Goal: Task Accomplishment & Management: Manage account settings

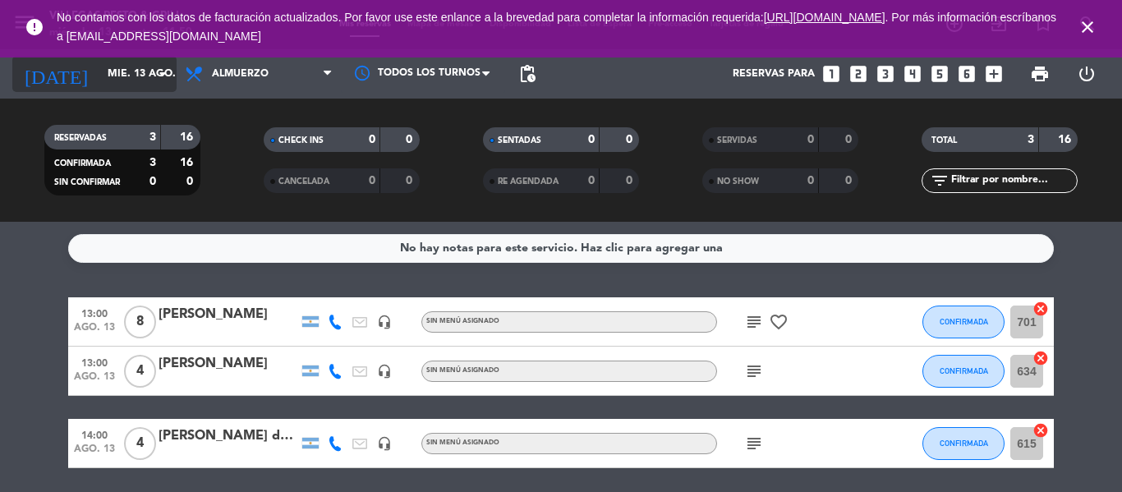
click at [110, 73] on input "mié. 13 ago." at bounding box center [168, 74] width 139 height 28
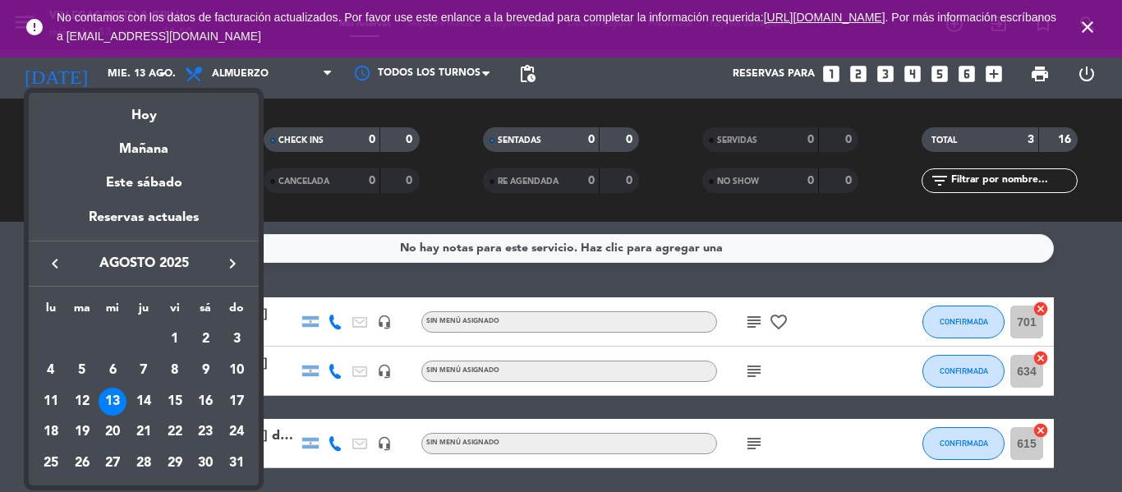
click at [117, 400] on div "13" at bounding box center [113, 402] width 28 height 28
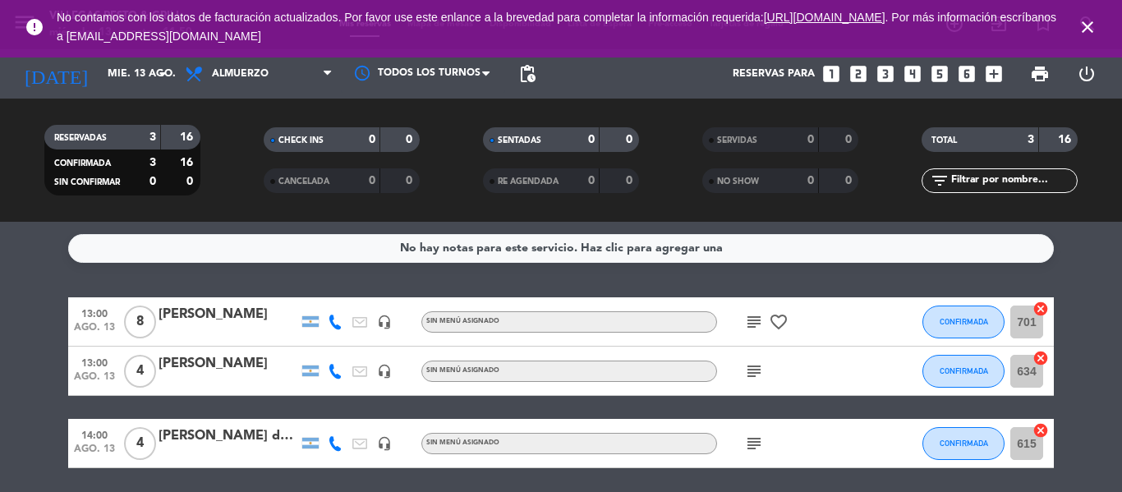
click at [249, 320] on div "[PERSON_NAME]" at bounding box center [229, 314] width 140 height 21
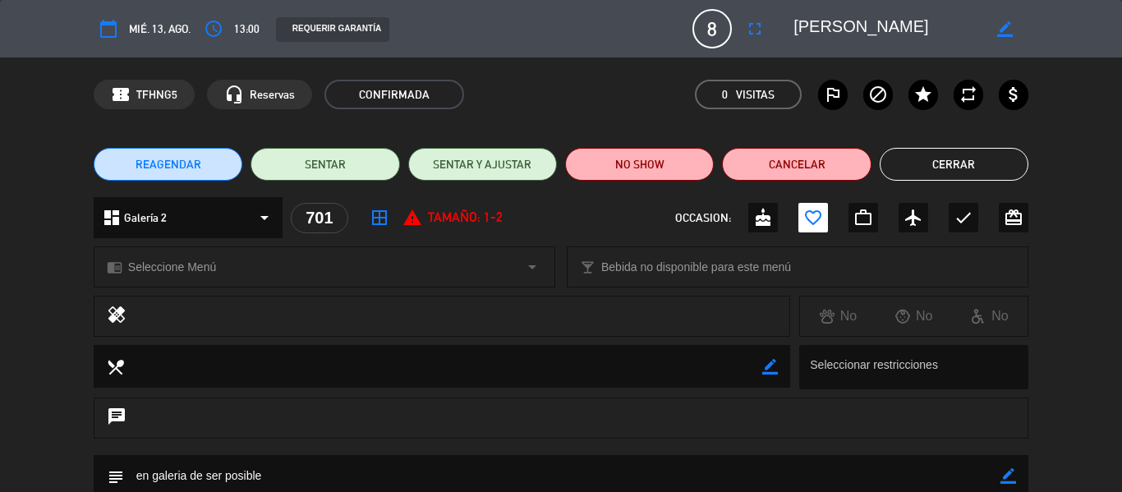
click at [970, 163] on button "Cerrar" at bounding box center [954, 164] width 149 height 33
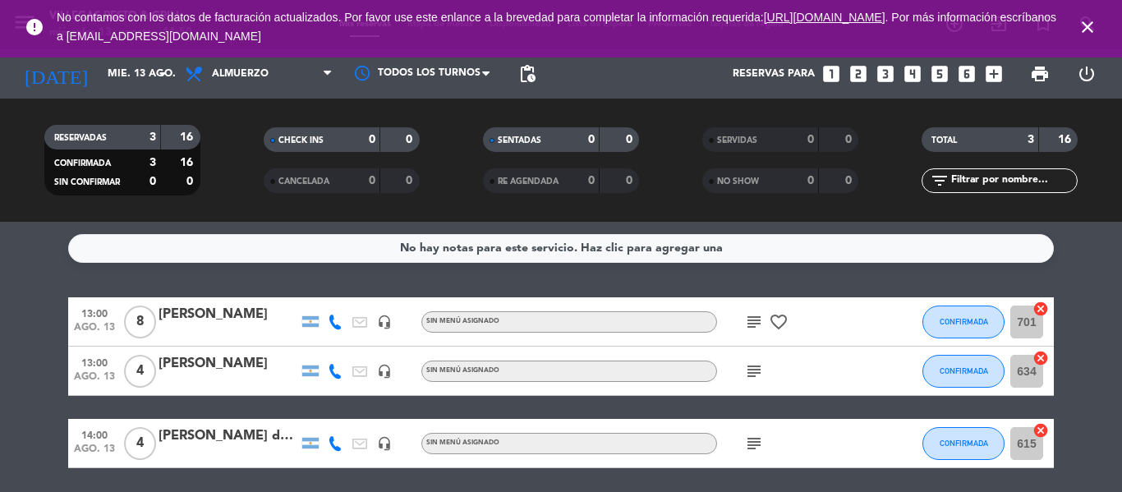
scroll to position [58, 0]
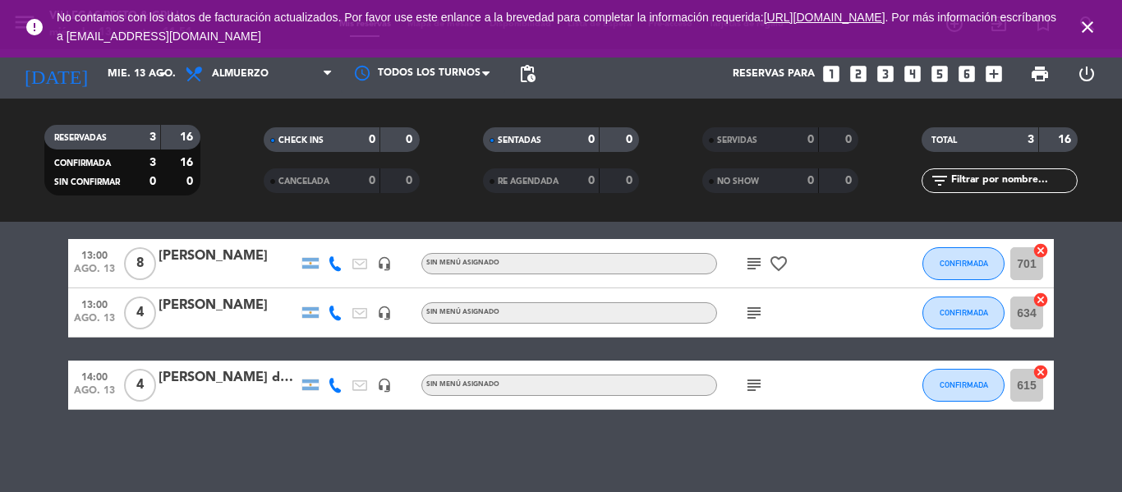
click at [203, 271] on div at bounding box center [229, 274] width 140 height 13
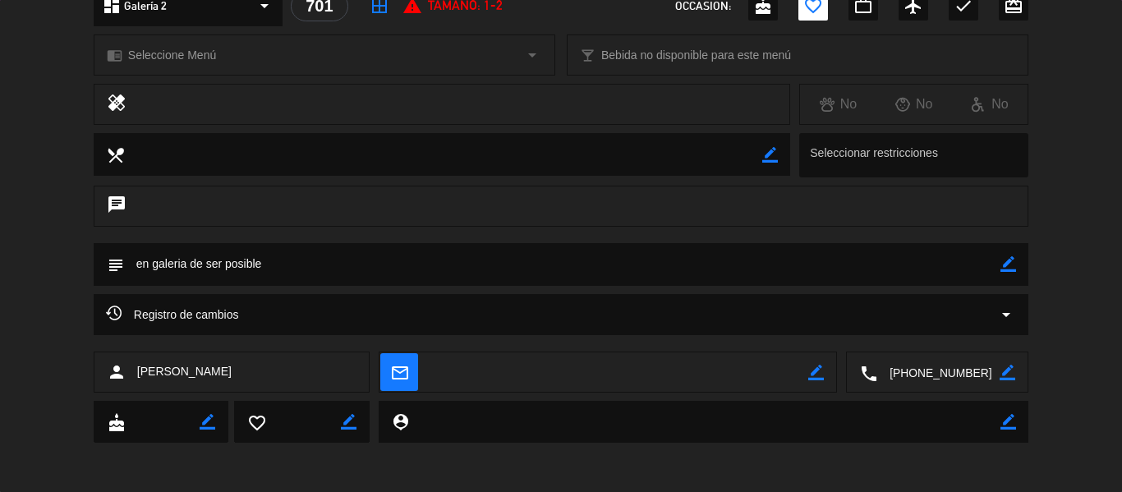
scroll to position [0, 0]
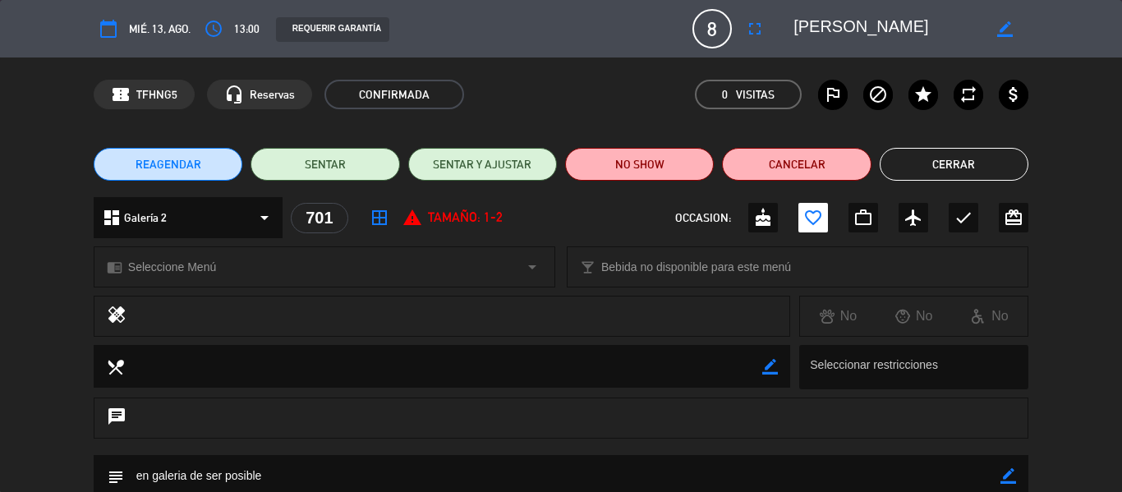
click at [712, 34] on span "8" at bounding box center [712, 28] width 39 height 39
click at [943, 182] on div "REAGENDAR SENTAR SENTAR Y AJUSTAR NO SHOW Cancelar Cerrar" at bounding box center [561, 164] width 1122 height 66
click at [950, 177] on button "Cerrar" at bounding box center [954, 164] width 149 height 33
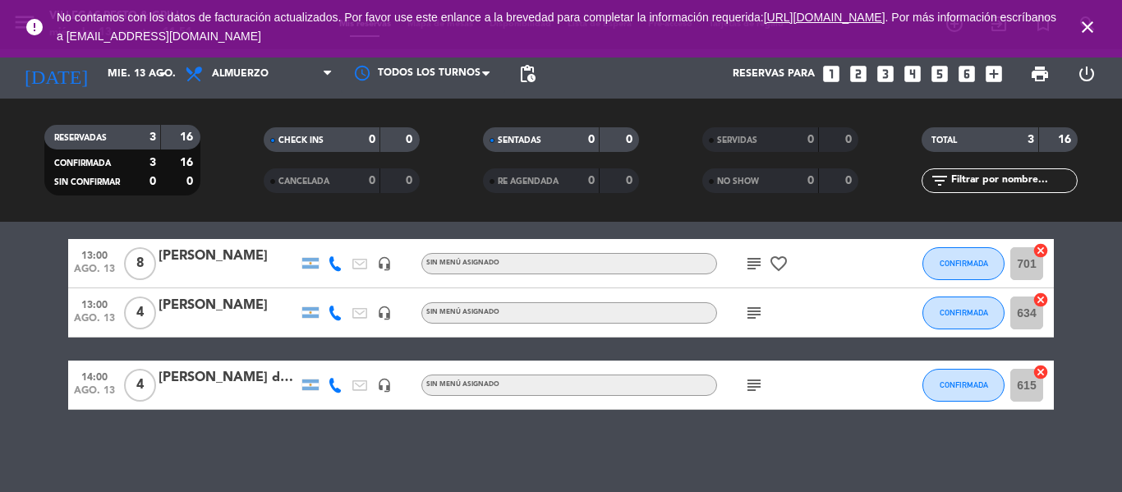
click at [1023, 262] on input "701" at bounding box center [1027, 263] width 33 height 33
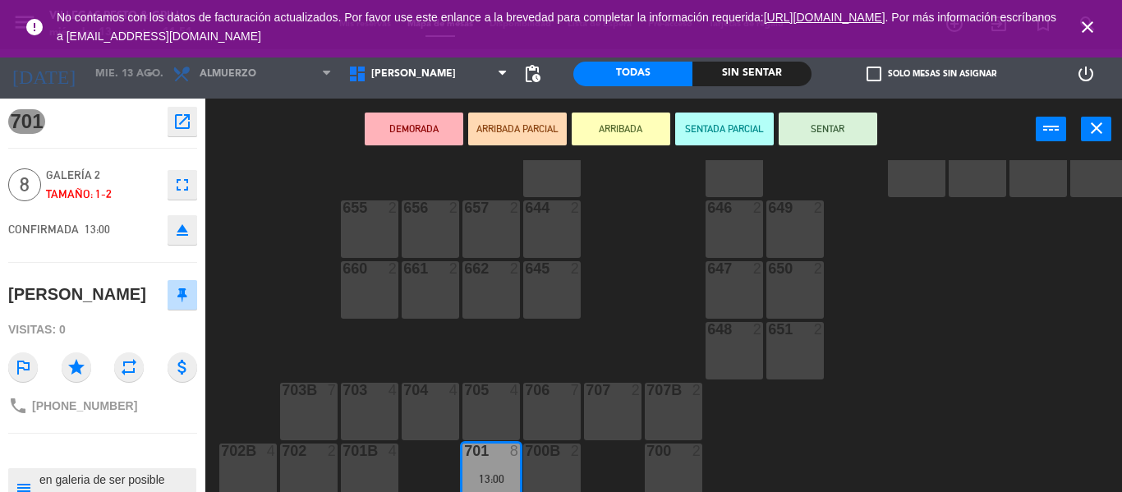
scroll to position [675, 0]
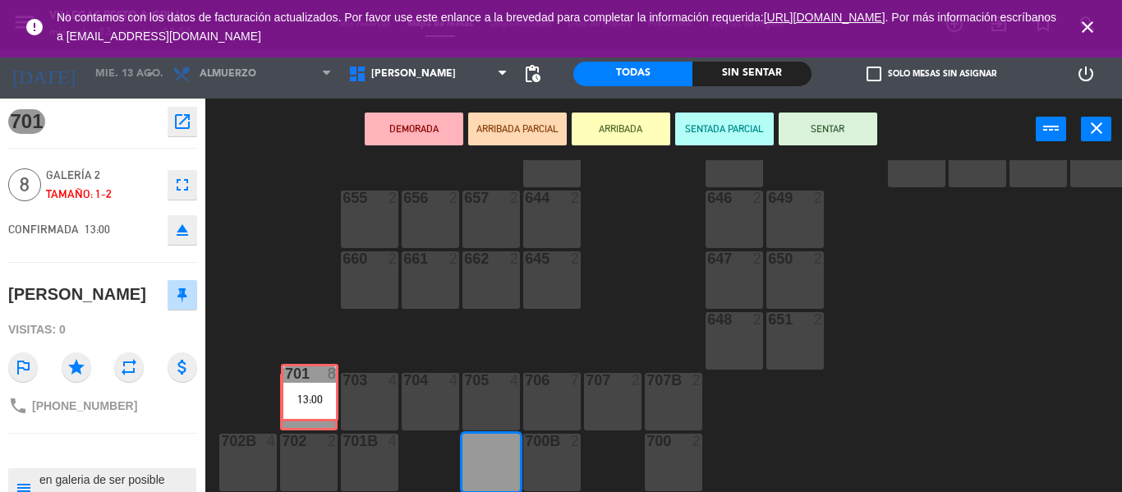
drag, startPoint x: 496, startPoint y: 454, endPoint x: 315, endPoint y: 393, distance: 191.7
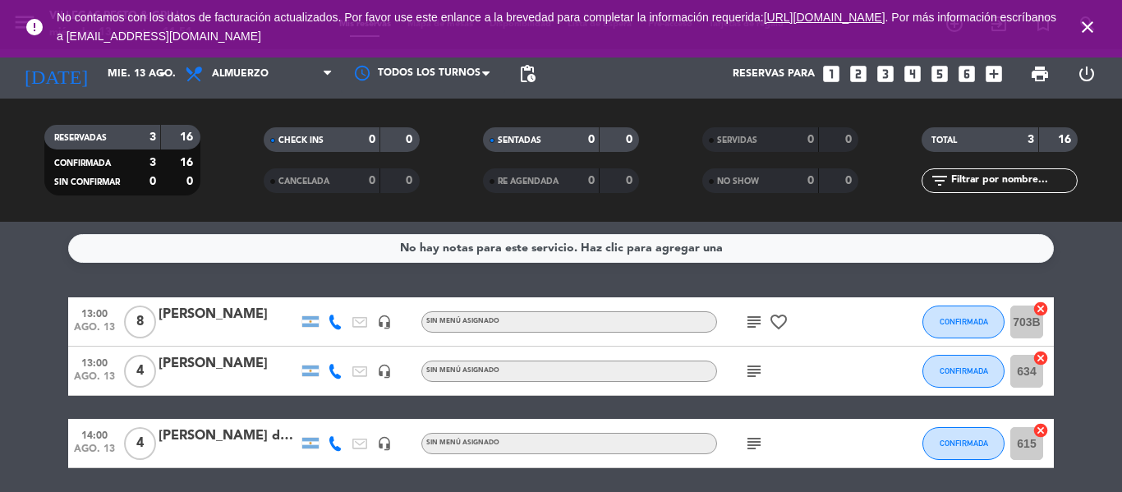
click at [750, 320] on icon "subject" at bounding box center [754, 322] width 20 height 20
click at [756, 375] on icon "subject" at bounding box center [754, 372] width 20 height 20
click at [758, 445] on icon "subject" at bounding box center [754, 444] width 20 height 20
click at [218, 377] on div at bounding box center [229, 381] width 140 height 13
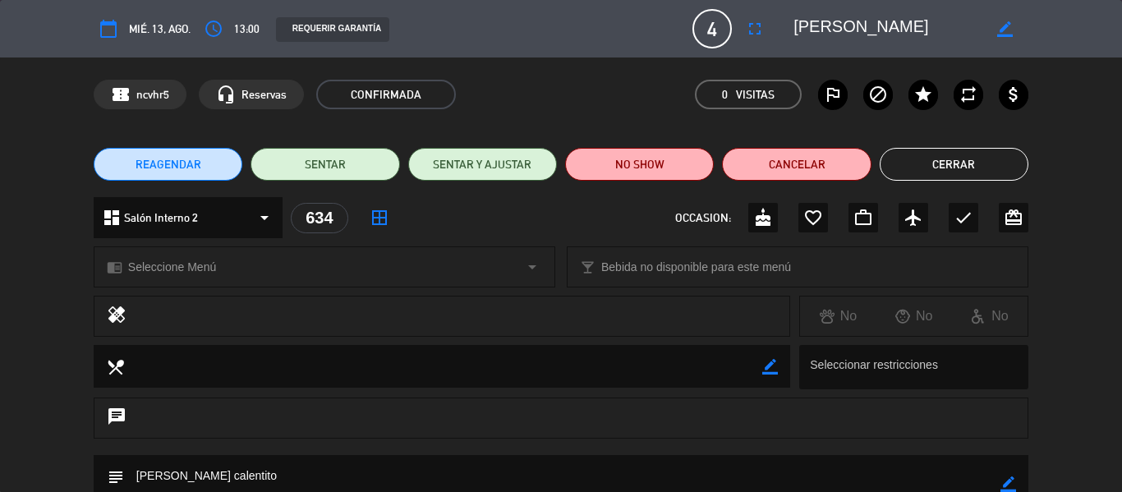
click at [970, 172] on button "Cerrar" at bounding box center [954, 164] width 149 height 33
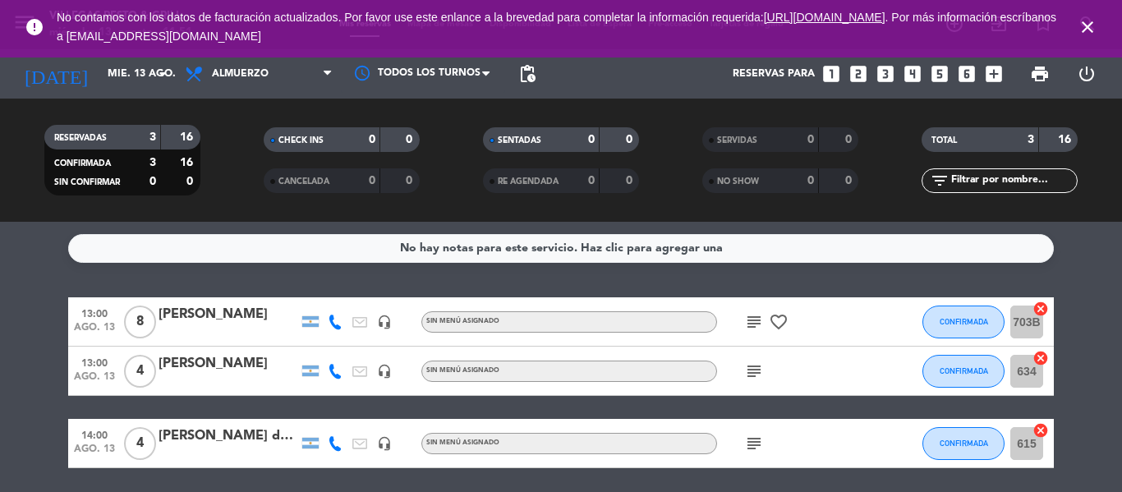
click at [232, 438] on div "[PERSON_NAME] de Crossnet" at bounding box center [229, 436] width 140 height 21
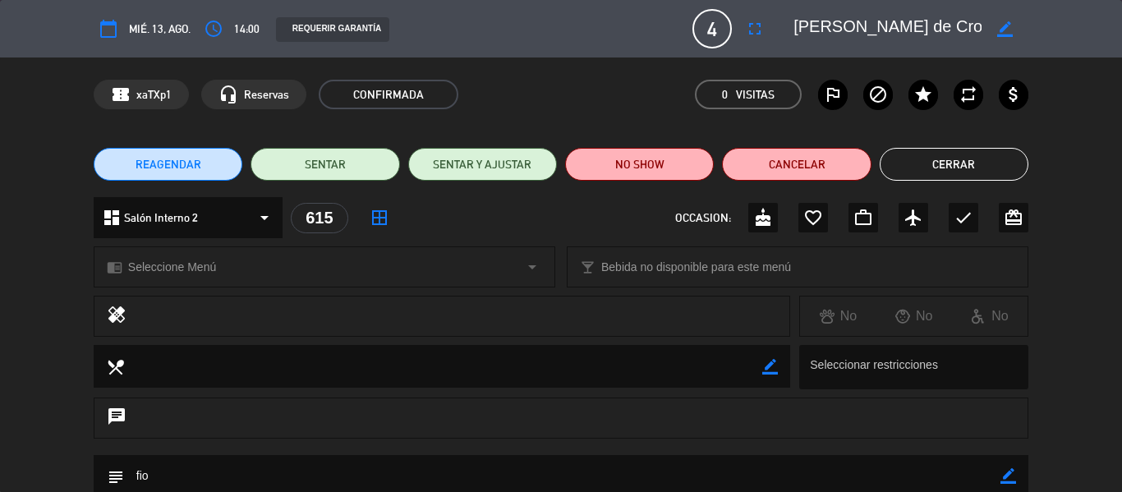
click at [969, 159] on button "Cerrar" at bounding box center [954, 164] width 149 height 33
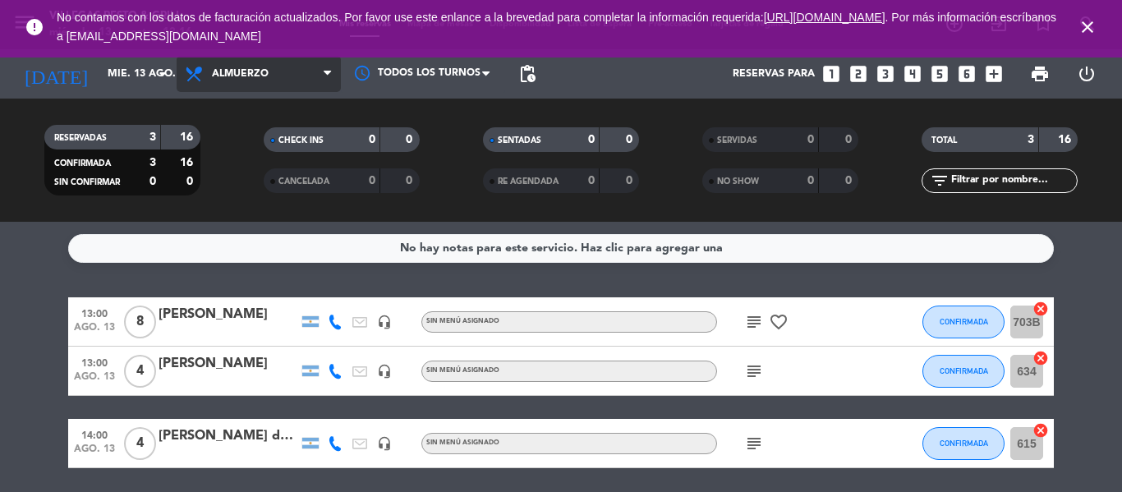
drag, startPoint x: 280, startPoint y: 68, endPoint x: 287, endPoint y: 80, distance: 13.2
click at [281, 68] on span "Almuerzo" at bounding box center [259, 74] width 164 height 36
click at [290, 189] on div "menu [PERSON_NAME] Resto & Grill [DATE] 13. agosto - 12:16 Mis reservas Mapa de…" at bounding box center [561, 111] width 1122 height 222
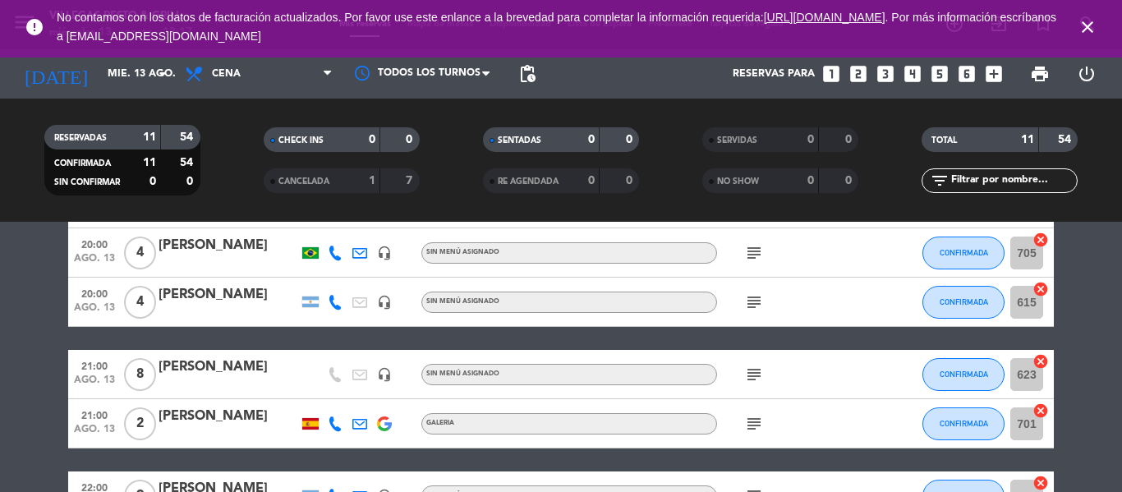
scroll to position [522, 0]
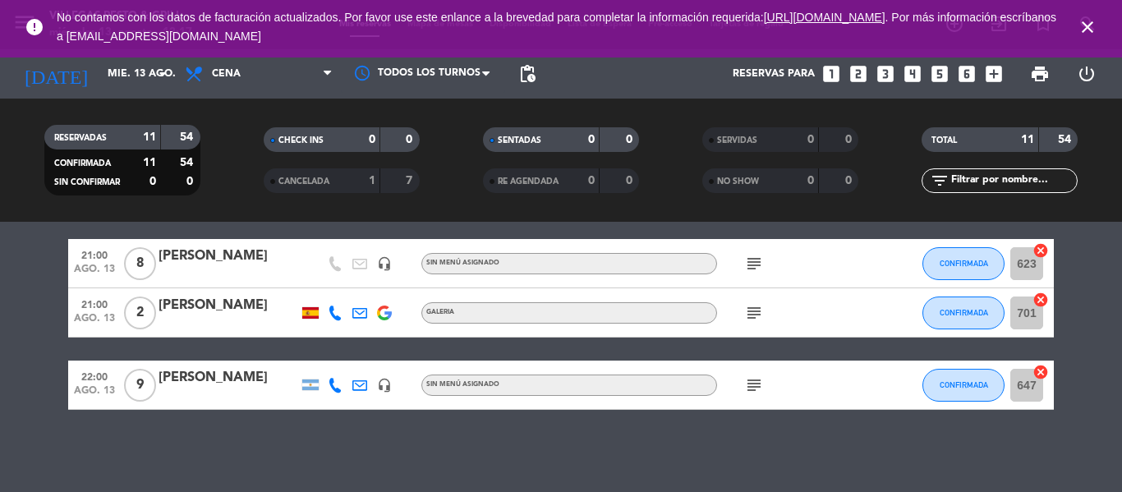
click at [255, 380] on div "[PERSON_NAME]" at bounding box center [229, 377] width 140 height 21
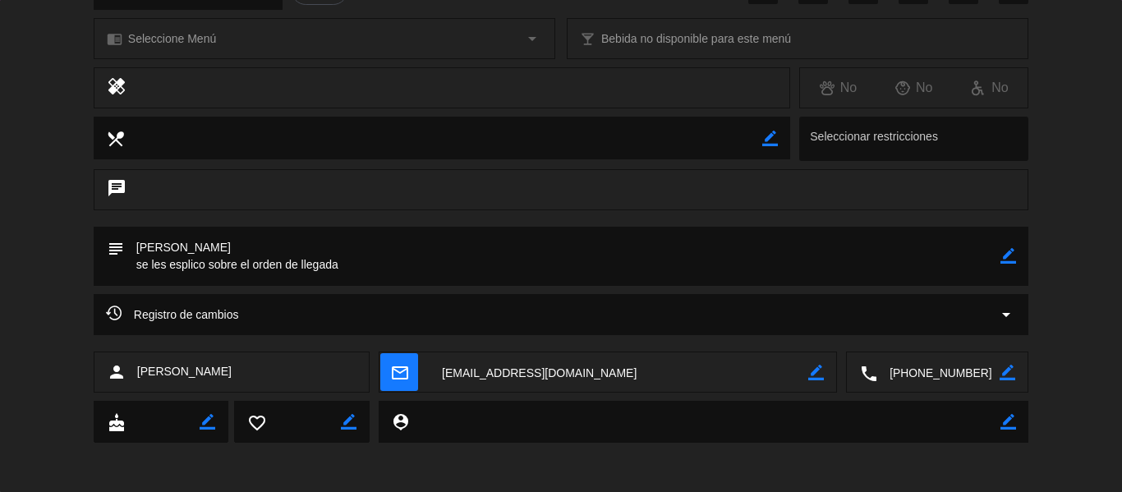
scroll to position [0, 0]
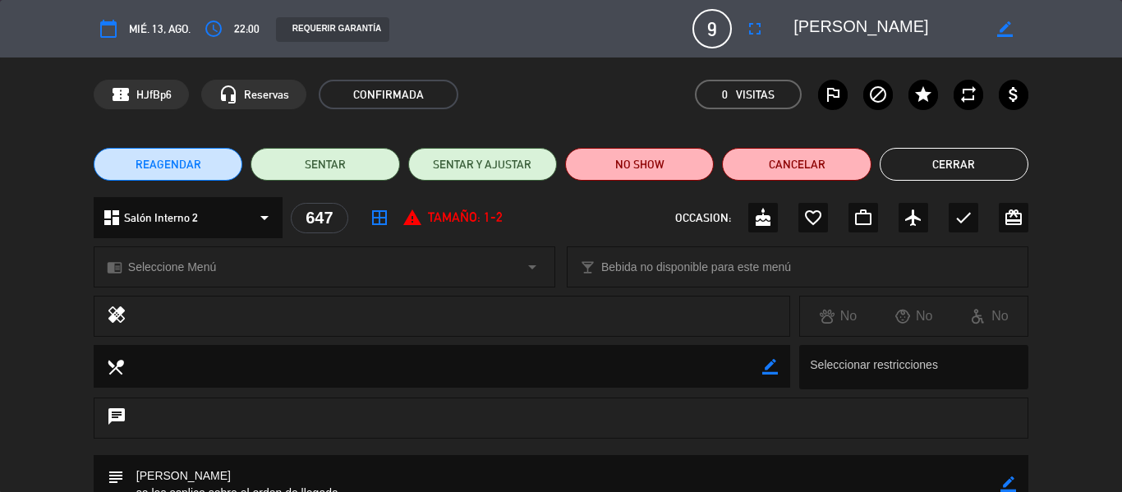
click at [959, 156] on button "Cerrar" at bounding box center [954, 164] width 149 height 33
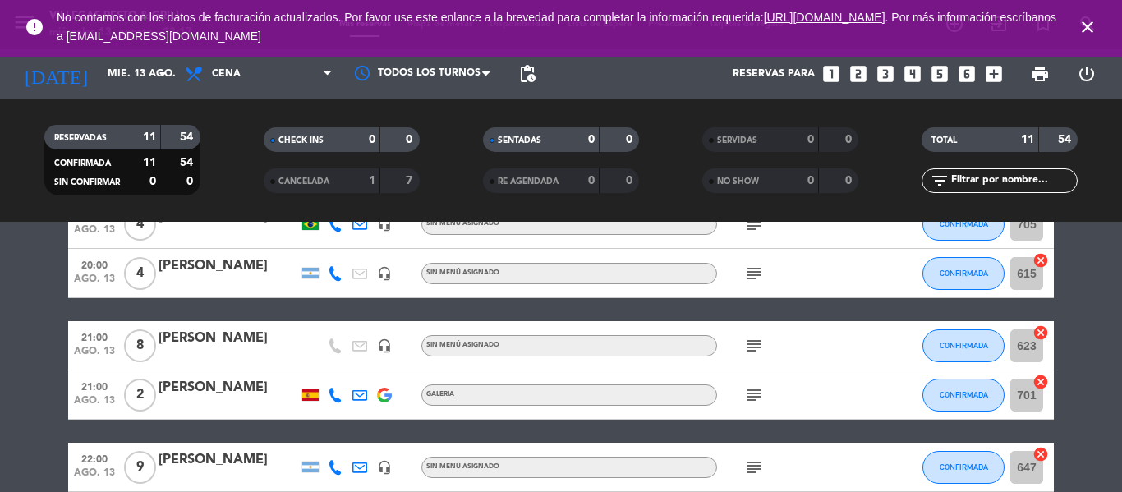
scroll to position [357, 0]
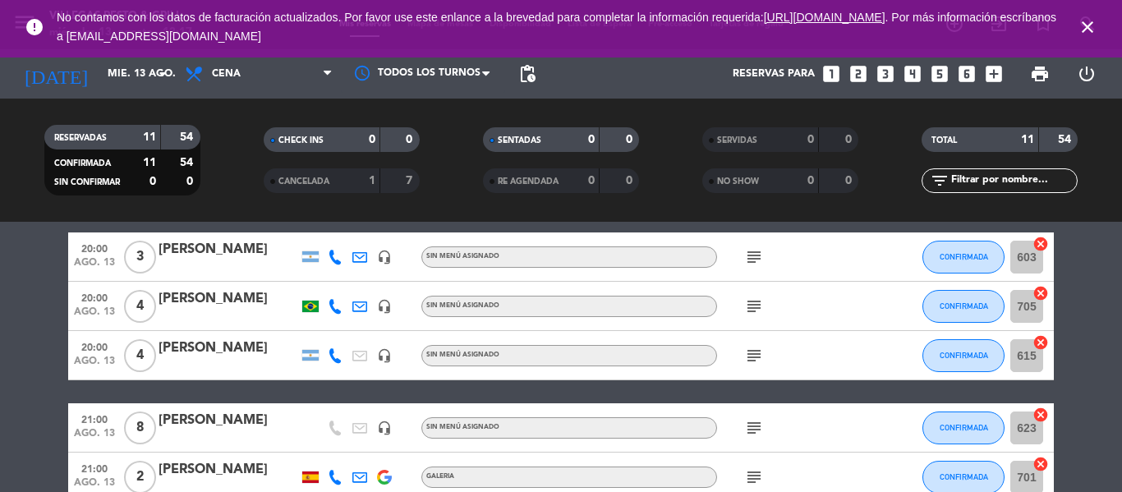
click at [219, 420] on div "[PERSON_NAME]" at bounding box center [229, 420] width 140 height 21
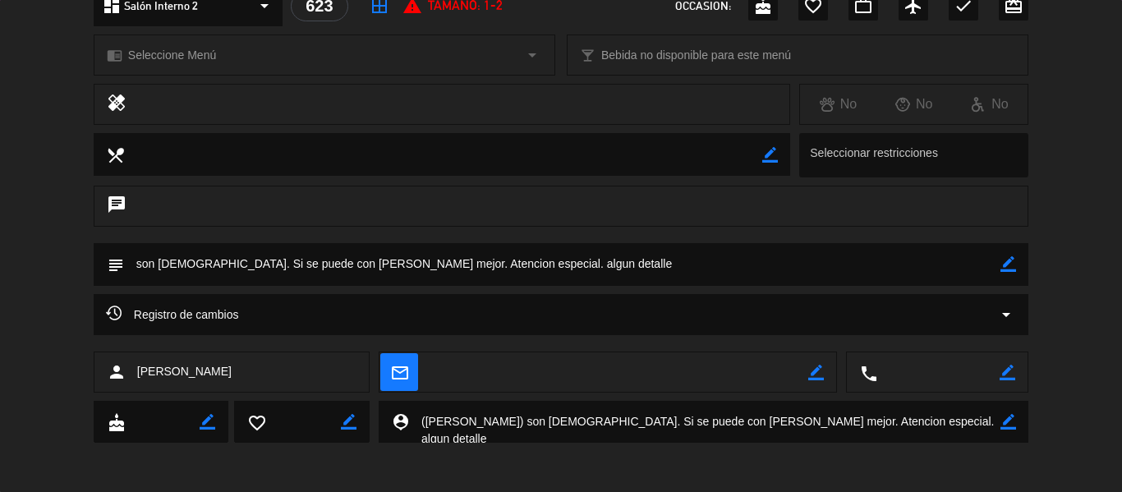
scroll to position [48, 0]
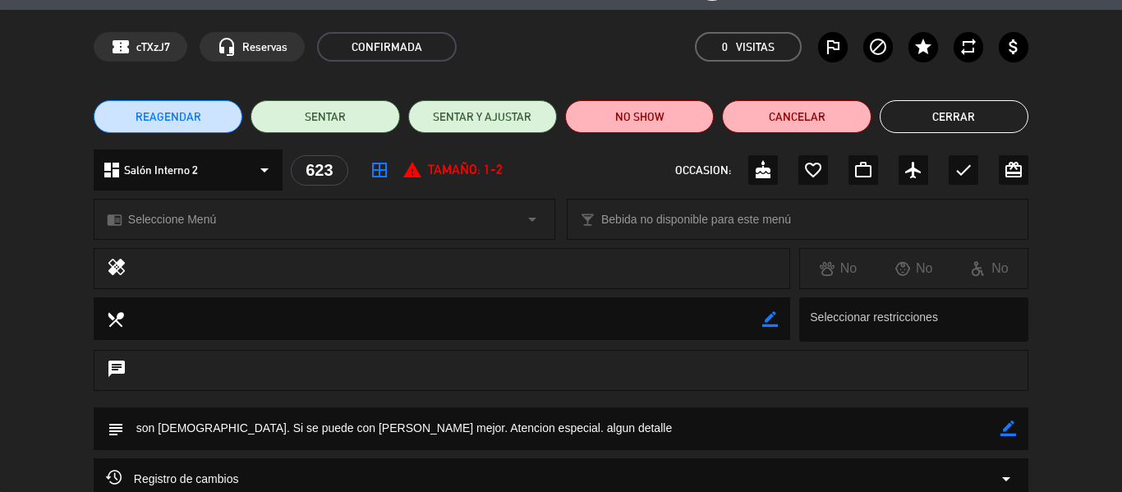
click at [1003, 122] on button "Cerrar" at bounding box center [954, 116] width 149 height 33
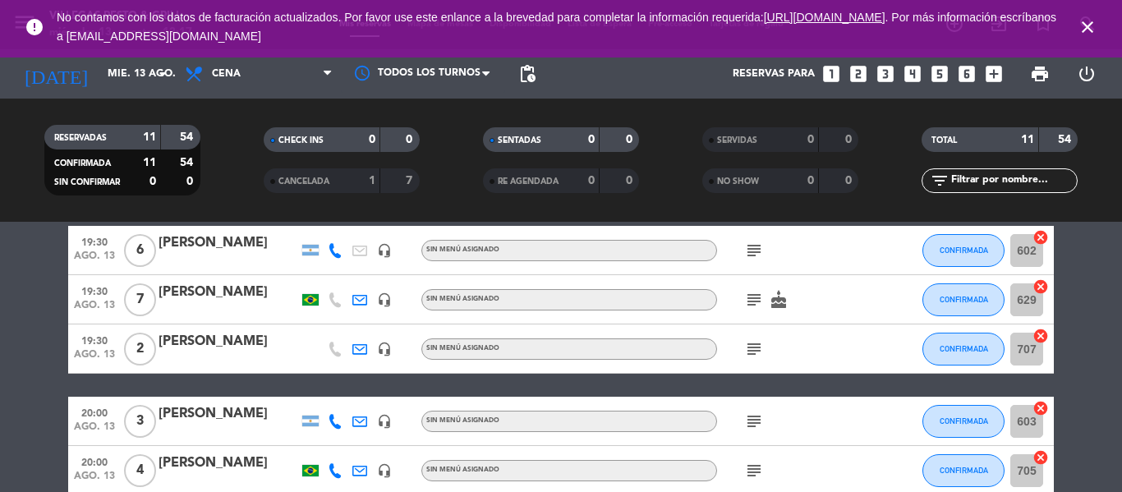
scroll to position [111, 0]
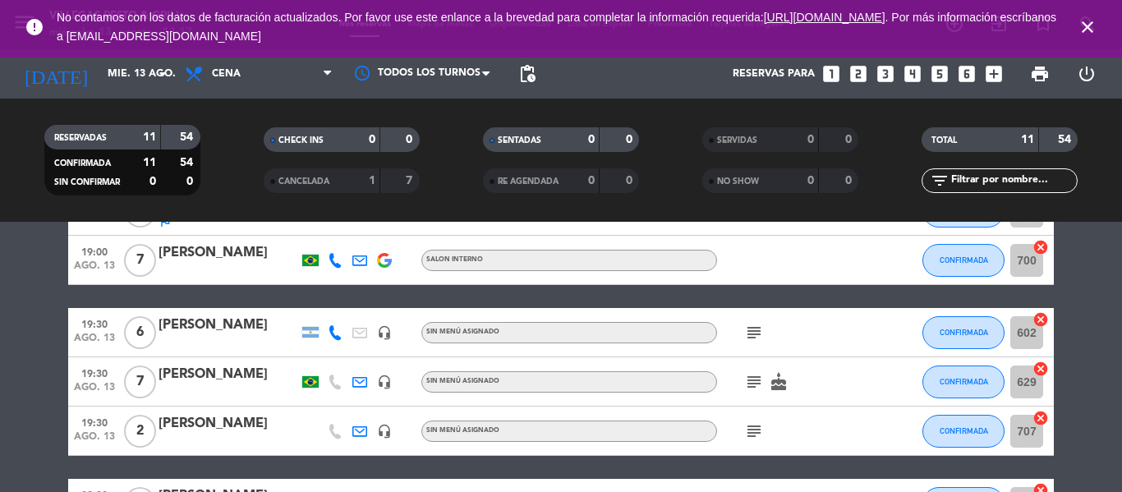
click at [242, 349] on div at bounding box center [229, 343] width 140 height 13
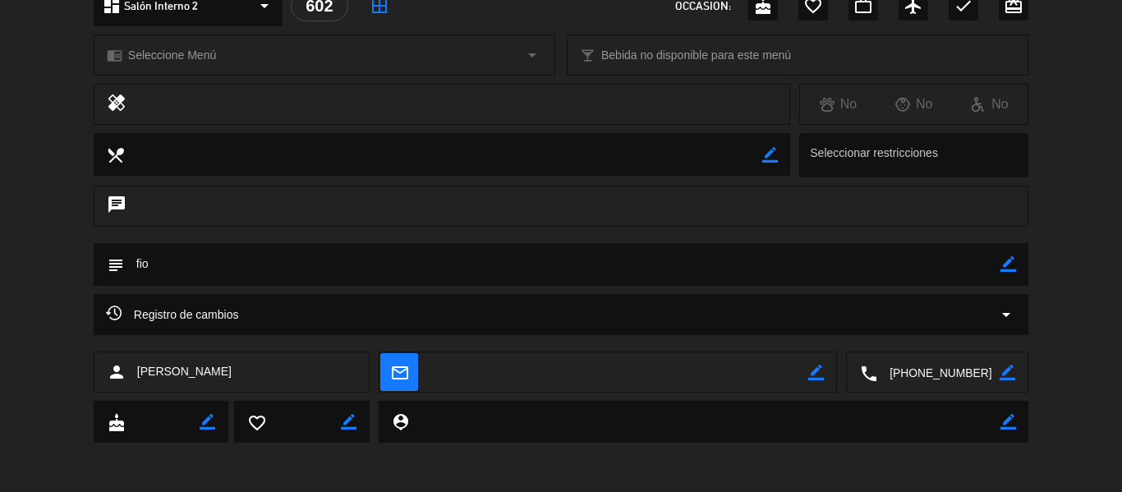
scroll to position [0, 0]
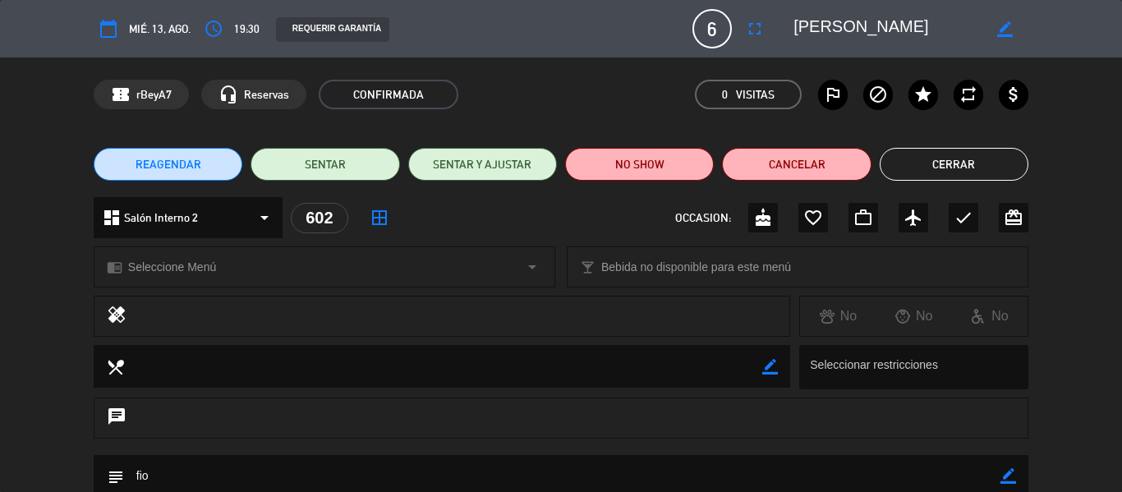
click at [941, 160] on button "Cerrar" at bounding box center [954, 164] width 149 height 33
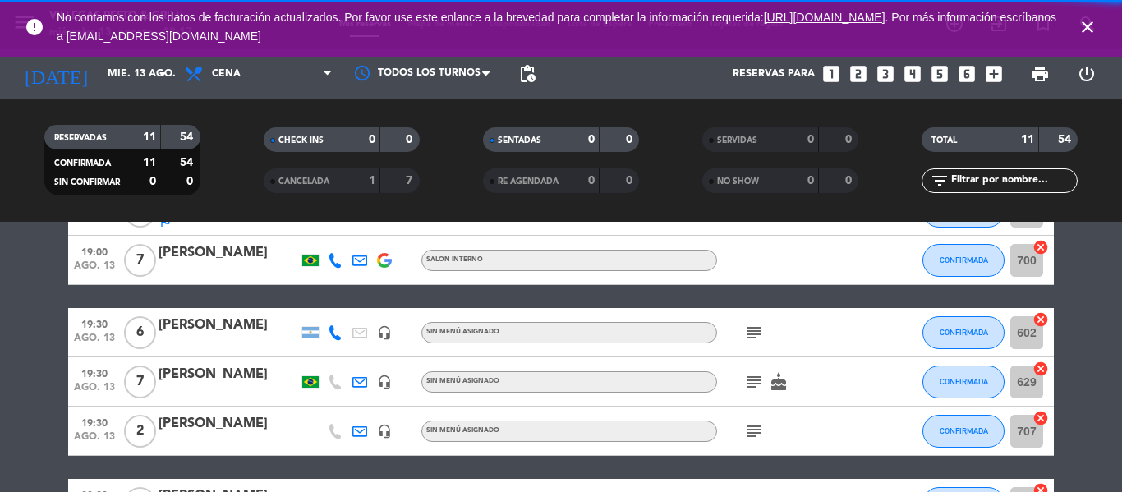
scroll to position [29, 0]
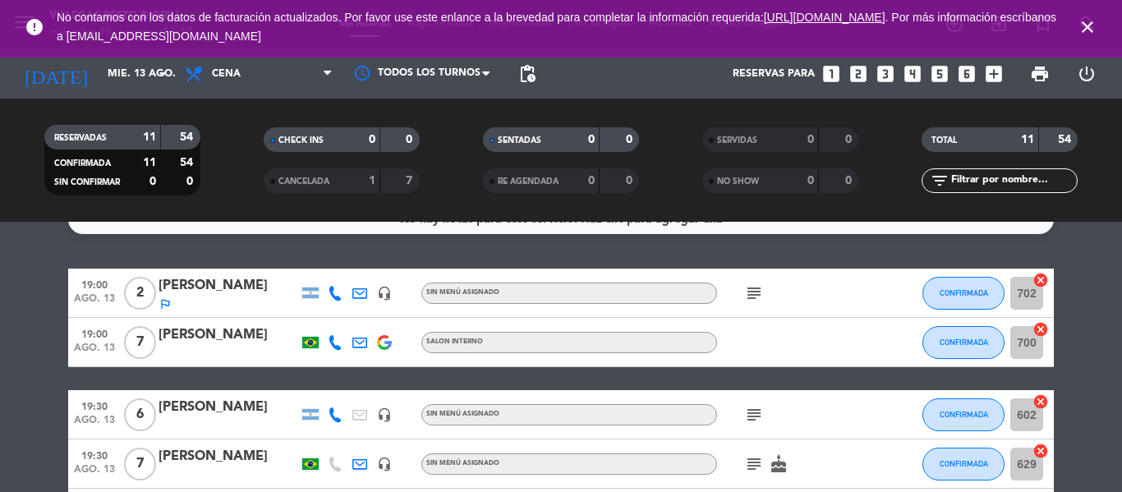
click at [234, 339] on div "[PERSON_NAME]" at bounding box center [229, 335] width 140 height 21
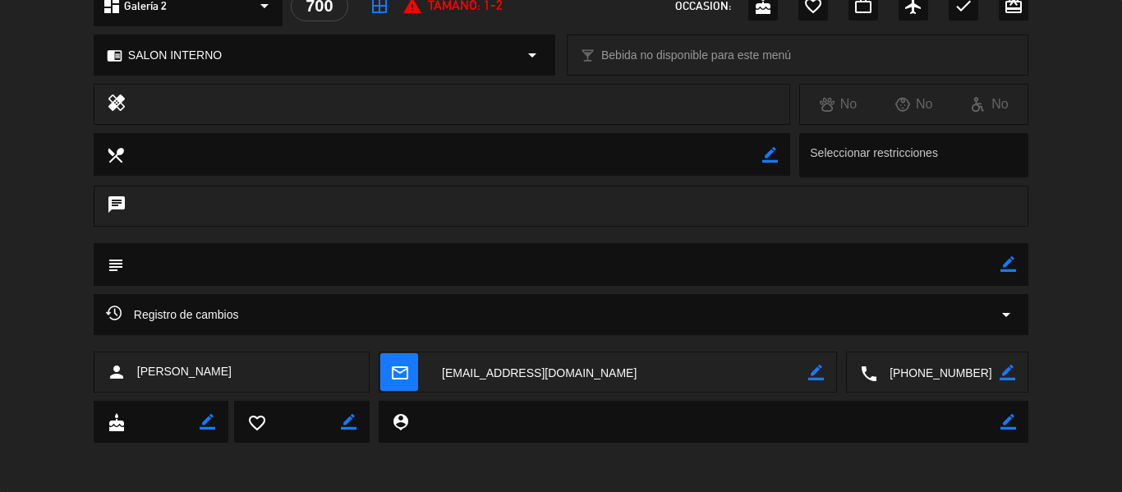
scroll to position [0, 0]
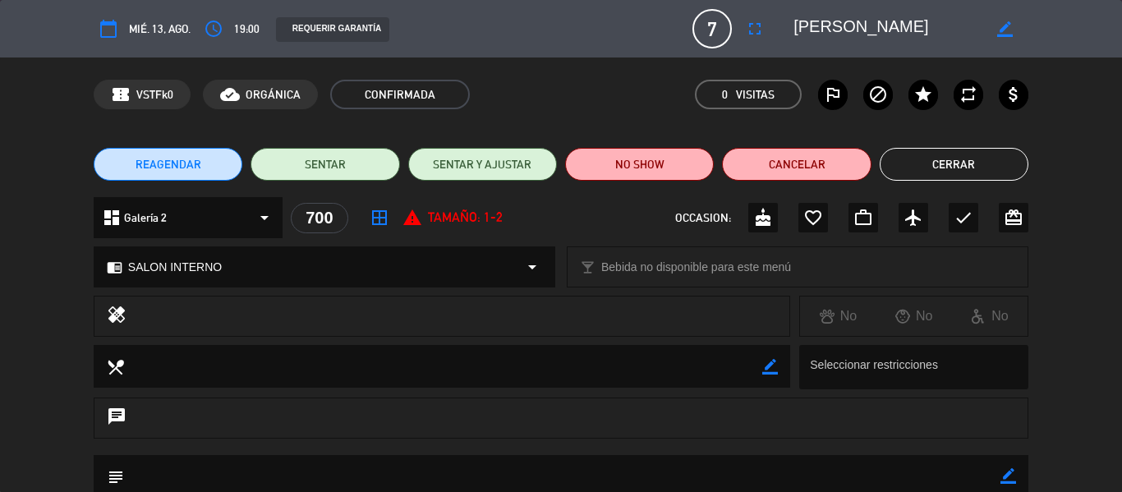
click at [980, 166] on button "Cerrar" at bounding box center [954, 164] width 149 height 33
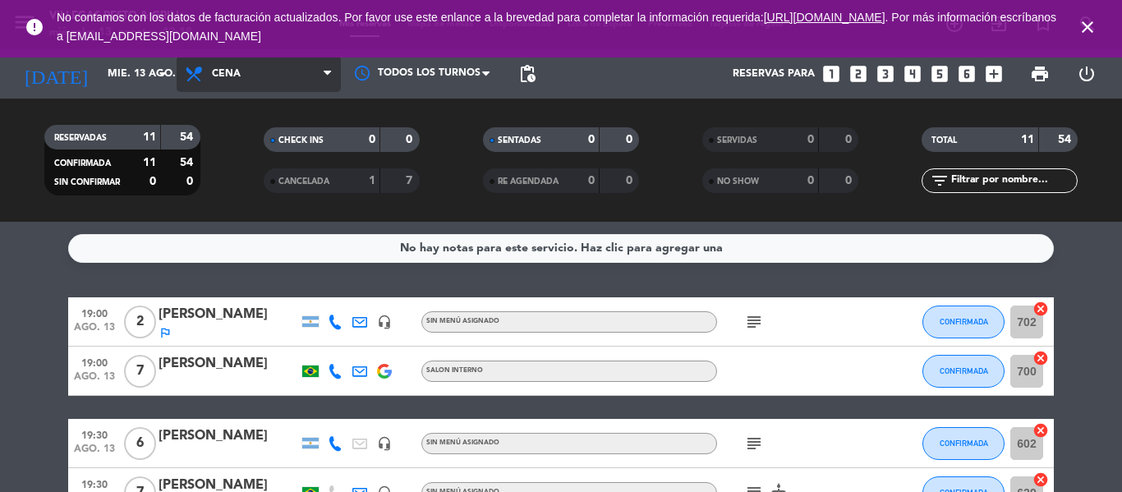
click at [219, 88] on span "Cena" at bounding box center [259, 74] width 164 height 36
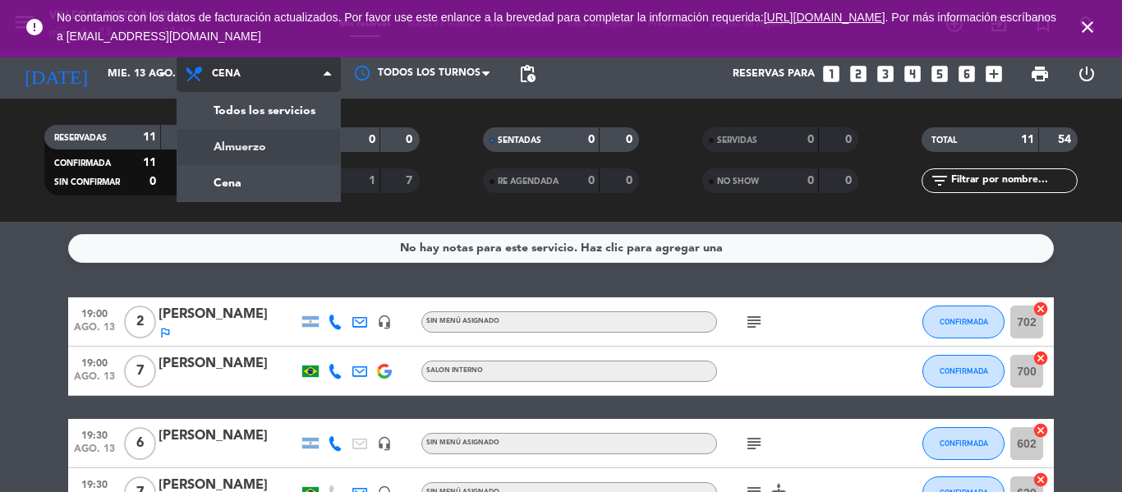
click at [234, 137] on div "menu [PERSON_NAME] Resto & Grill [DATE] 13. agosto - 12:18 Mis reservas Mapa de…" at bounding box center [561, 111] width 1122 height 222
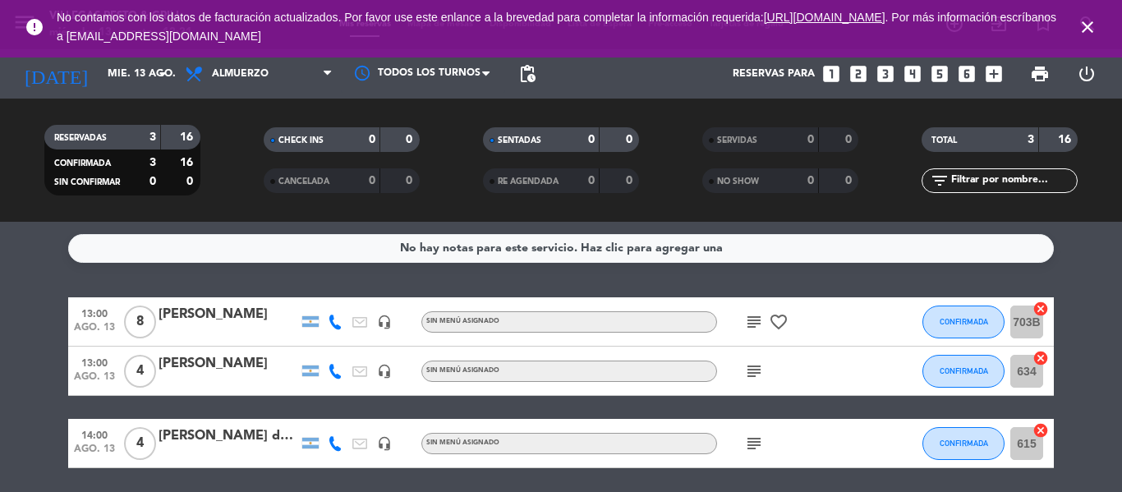
click at [449, 150] on filter-checkbox "CHECK INS 0 0" at bounding box center [341, 139] width 219 height 25
click at [450, 182] on filter-checkbox "CANCELADA 0 0" at bounding box center [341, 180] width 219 height 25
click at [470, 187] on filter-checkbox "RE AGENDADA 0 0" at bounding box center [560, 180] width 219 height 25
click at [456, 180] on filter-checkbox "RE AGENDADA 0 0" at bounding box center [560, 180] width 219 height 25
click at [451, 141] on filter-checkbox "SENTADAS 0 0" at bounding box center [560, 139] width 219 height 25
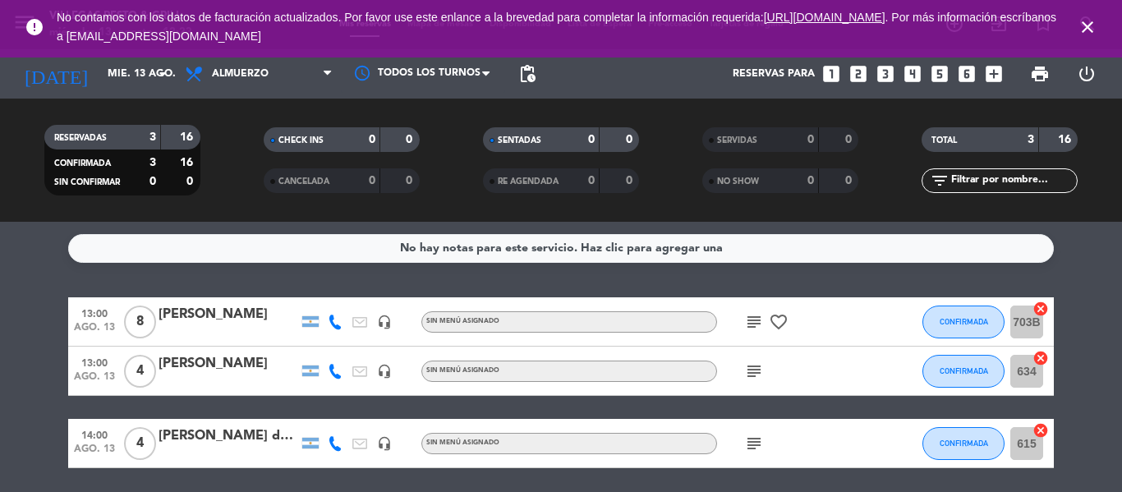
click at [233, 431] on div "[PERSON_NAME] de Crossnet" at bounding box center [229, 436] width 140 height 21
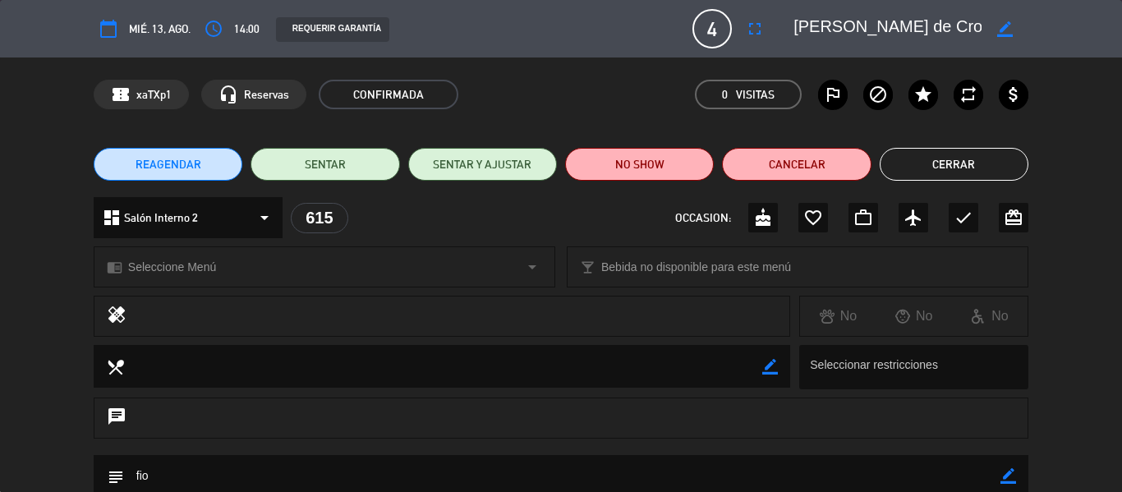
click at [49, 91] on div "confirmation_number xaTXp1 headset_mic Reservas CONFIRMADA 0 Visitas outlined_f…" at bounding box center [561, 95] width 1122 height 74
